Goal: Task Accomplishment & Management: Manage account settings

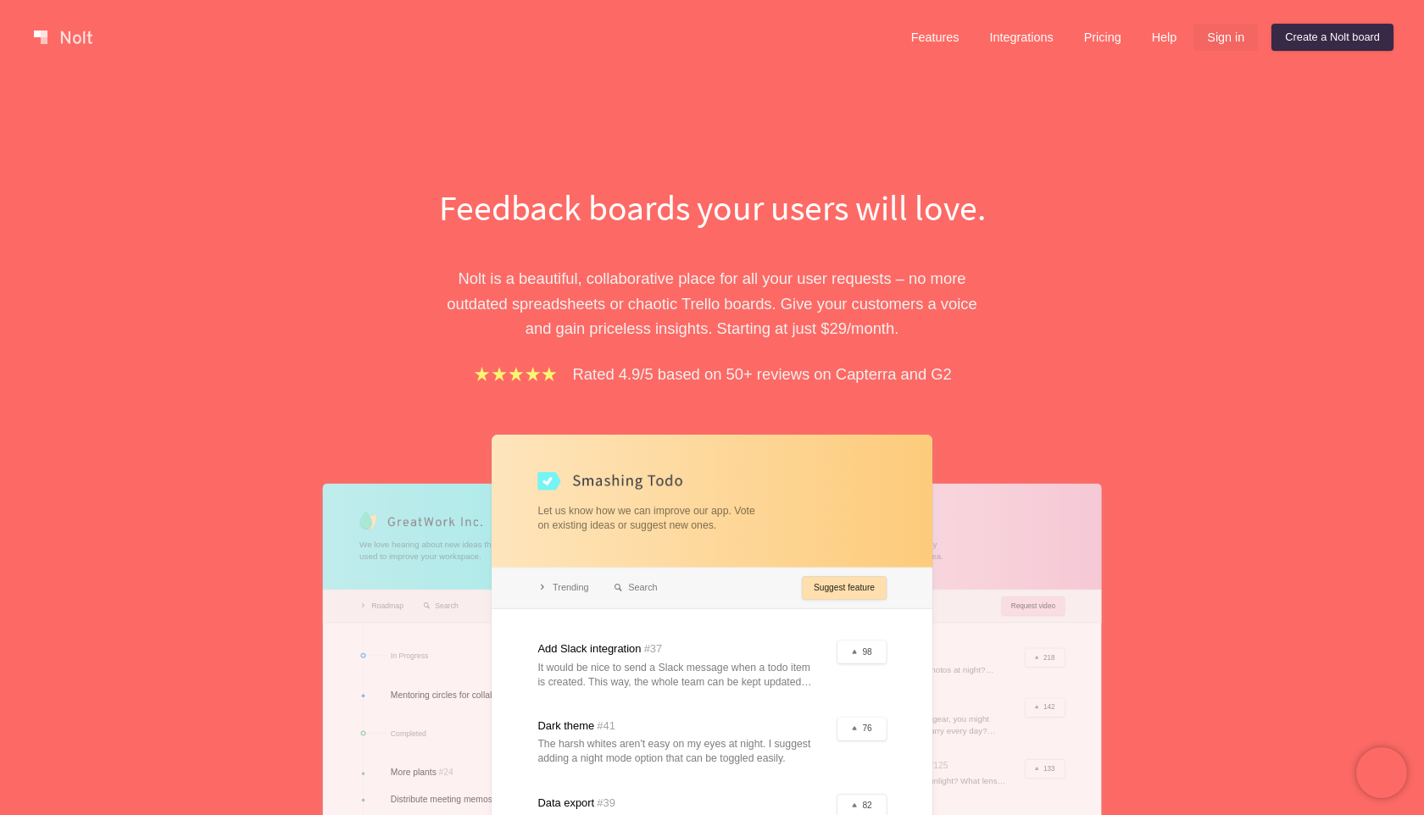
click at [1207, 36] on link "Sign in" at bounding box center [1225, 37] width 64 height 27
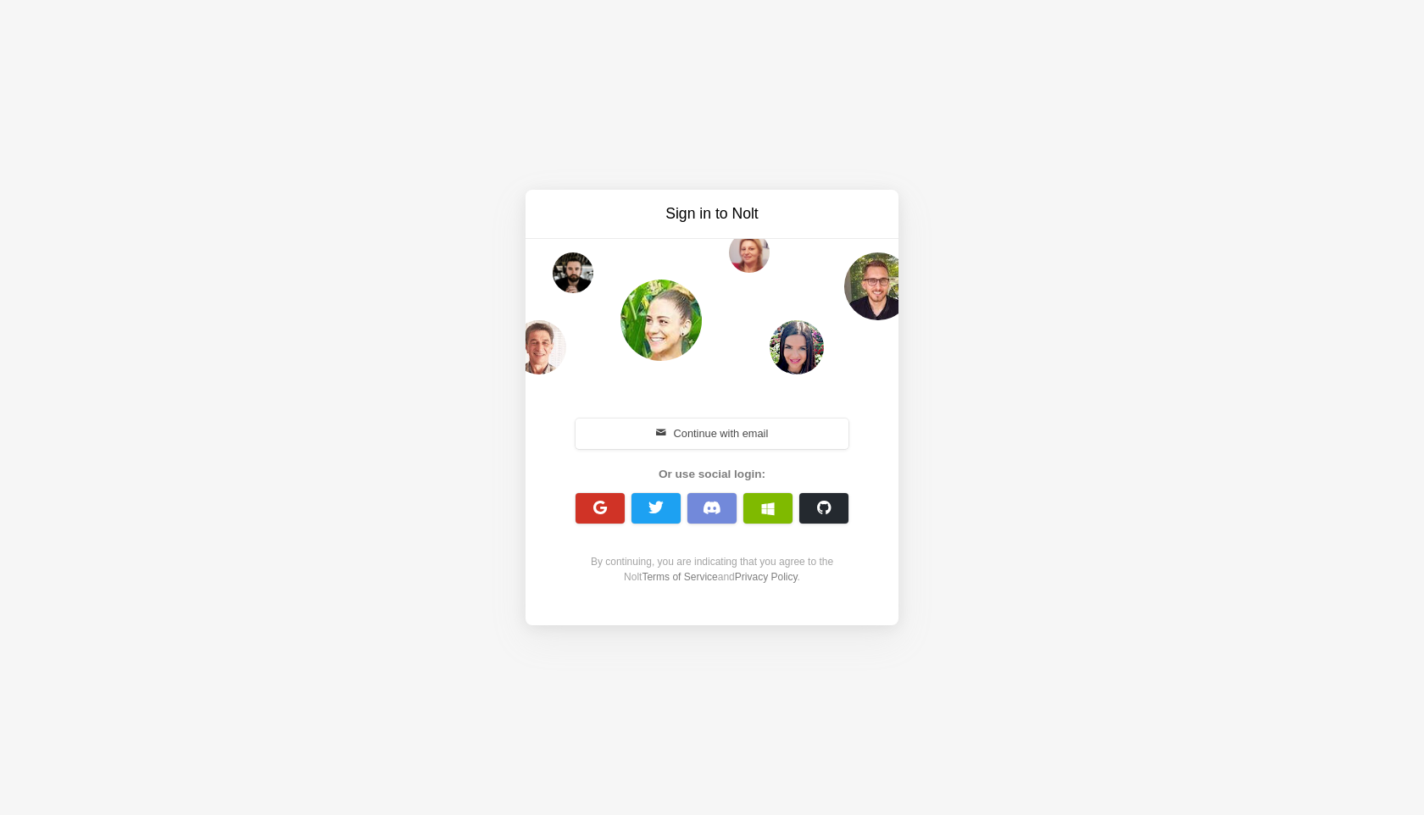
click at [598, 506] on span "button" at bounding box center [600, 508] width 16 height 16
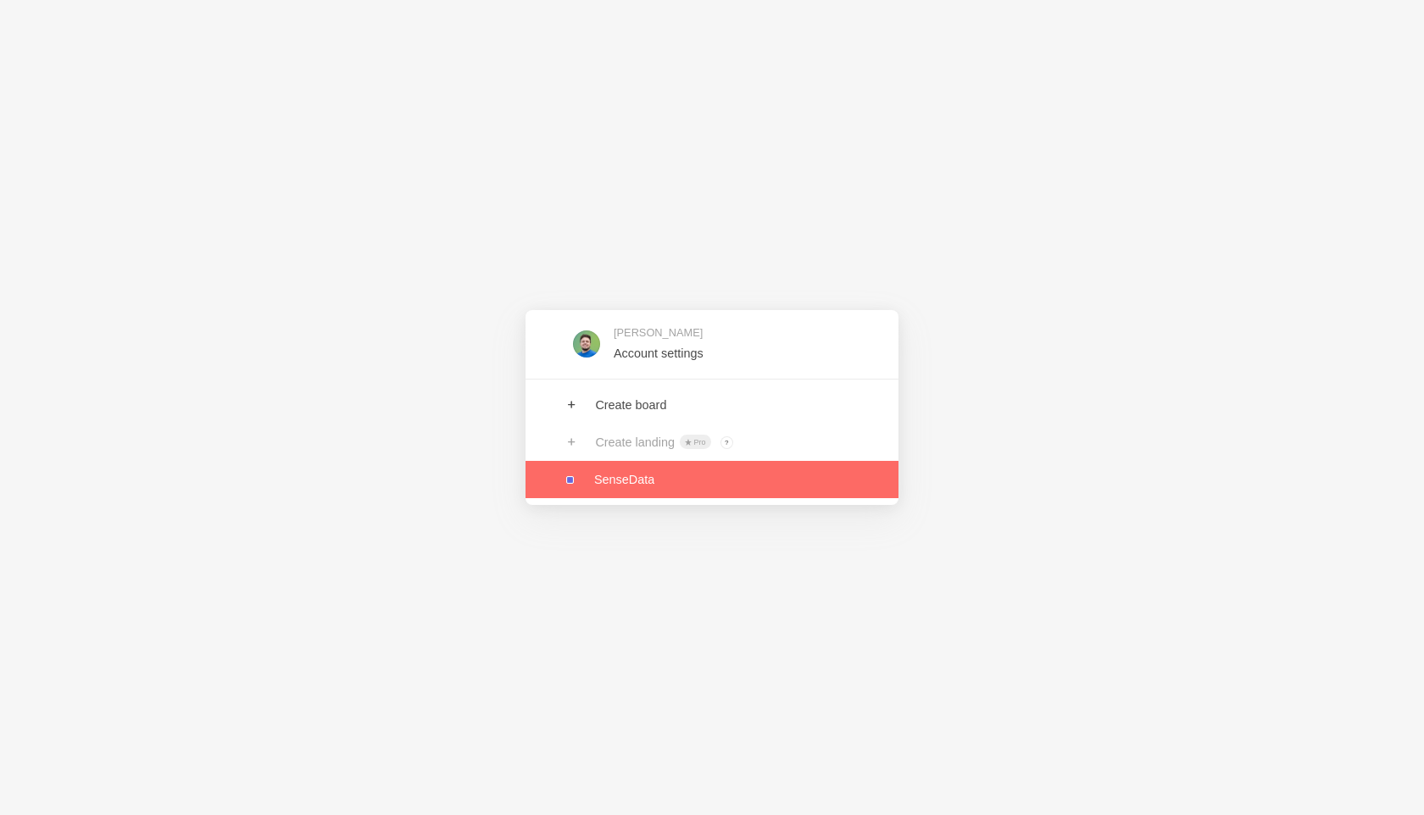
click at [637, 486] on link at bounding box center [711, 479] width 373 height 37
